Goal: Task Accomplishment & Management: Manage account settings

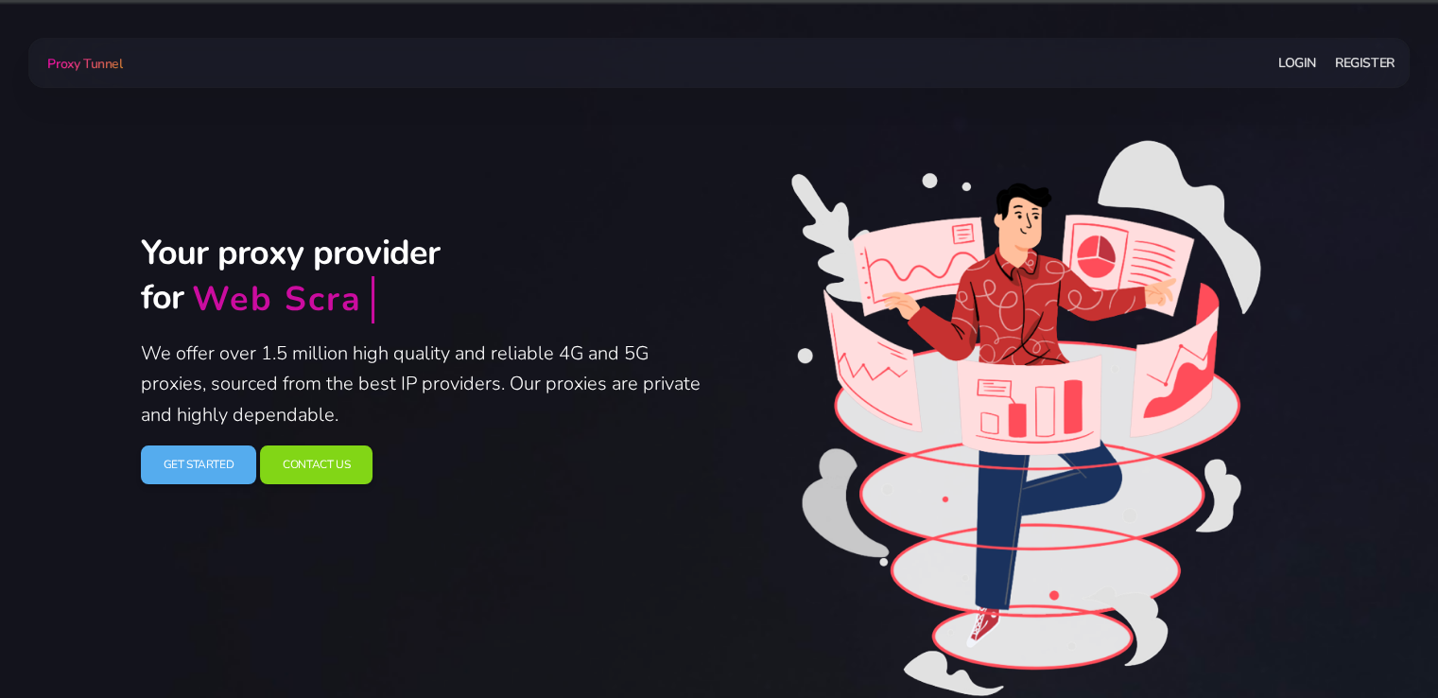
click at [1295, 62] on link "Login" at bounding box center [1297, 62] width 38 height 35
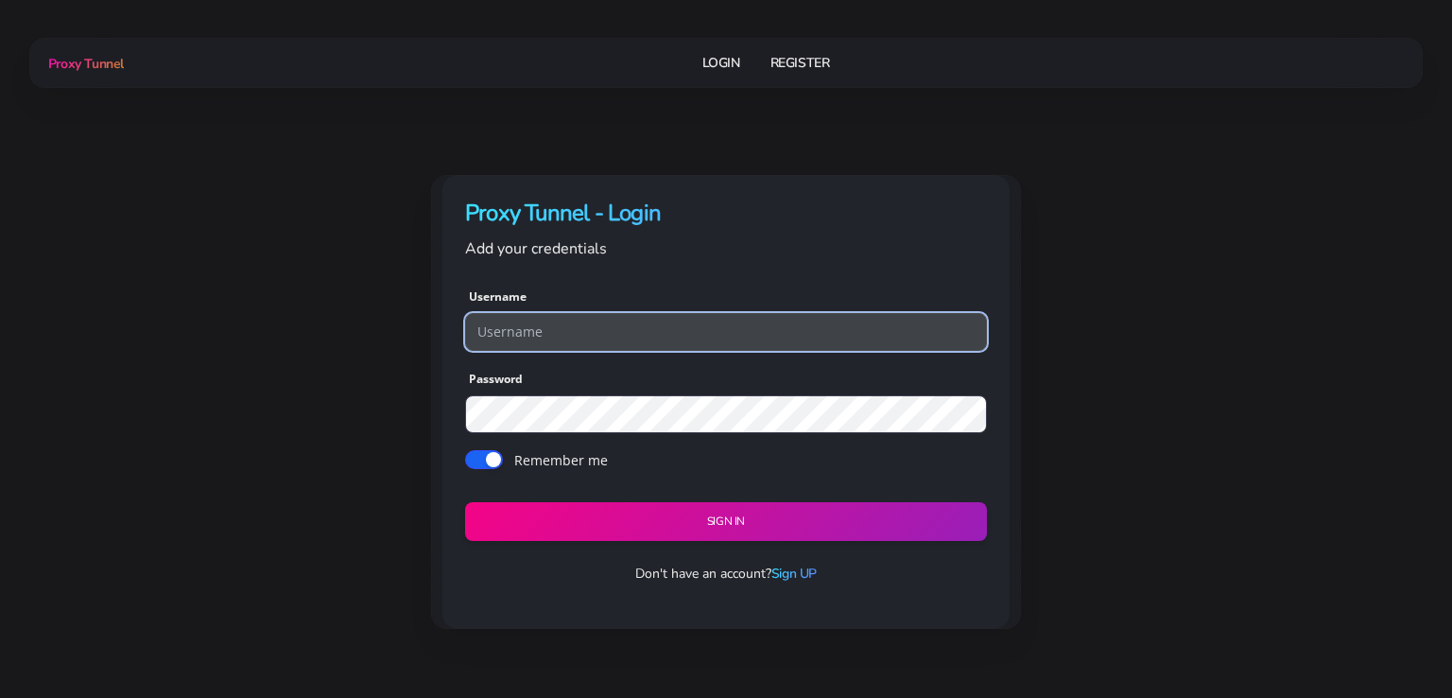
click at [549, 341] on input "text" at bounding box center [726, 332] width 522 height 38
paste input "adwfbads2"
type input "adwfbads2"
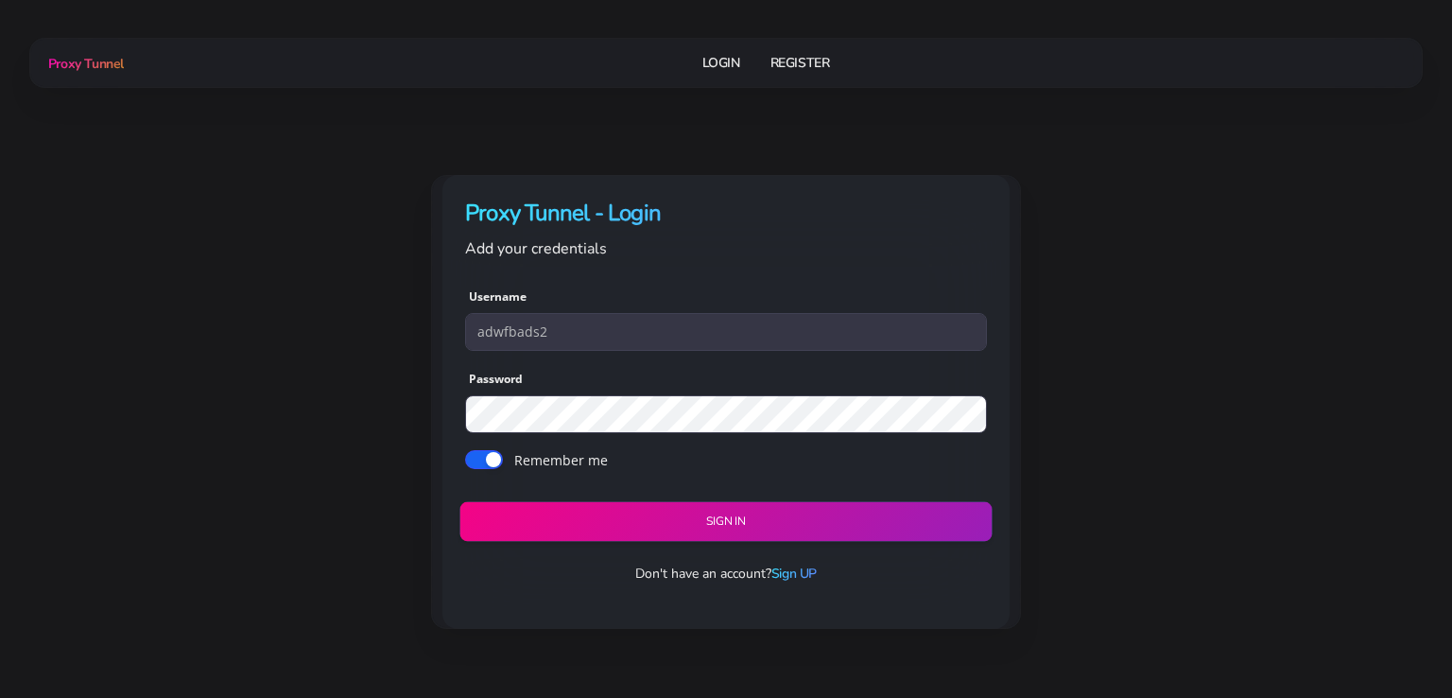
click at [706, 502] on button "Sign in" at bounding box center [725, 521] width 532 height 40
